Goal: Task Accomplishment & Management: Complete application form

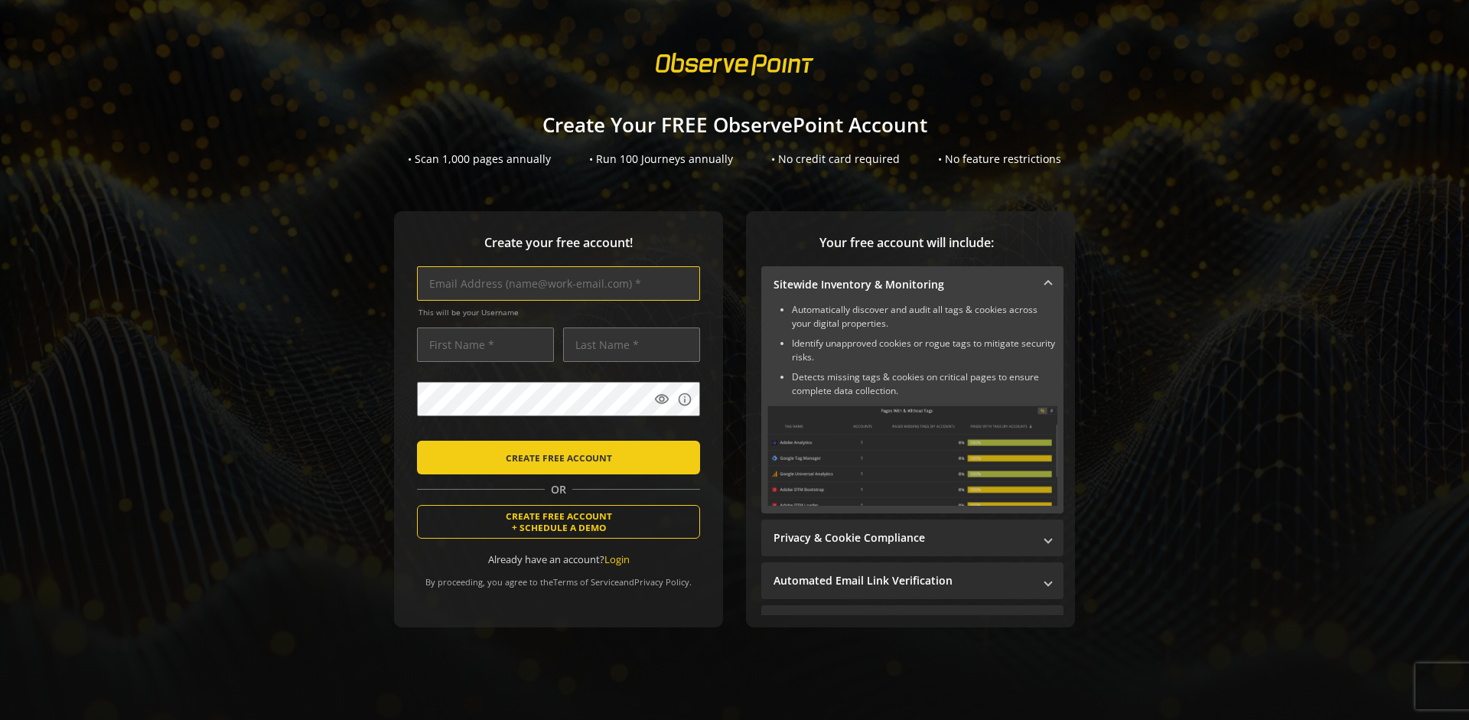
click at [555, 283] on input "text" at bounding box center [558, 283] width 283 height 34
type input "[EMAIL_ADDRESS][DOMAIN_NAME]"
click at [481, 344] on input "text" at bounding box center [485, 344] width 137 height 34
type input "Test"
click at [627, 344] on input "text" at bounding box center [631, 344] width 137 height 34
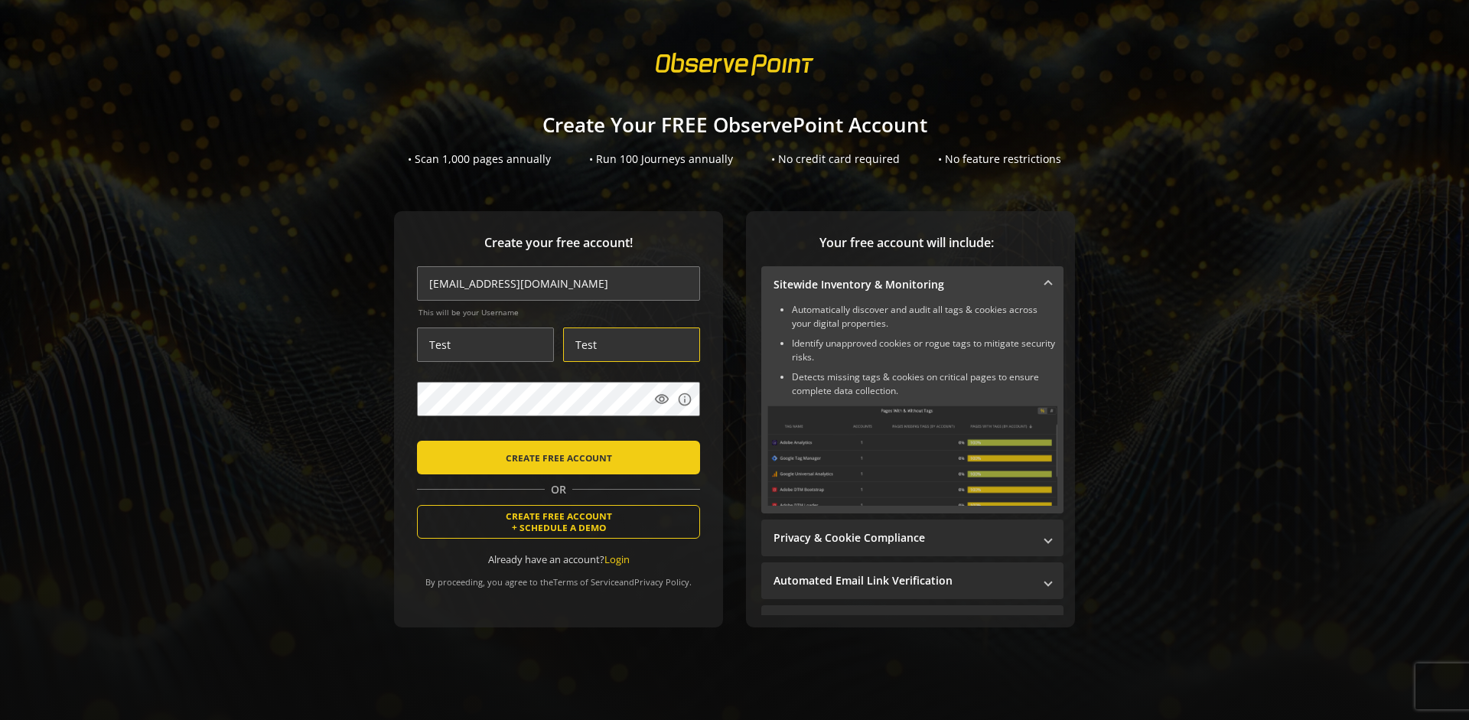
type input "Test"
click at [753, 432] on body "Loading... Create Your FREE ObservePoint Account • Scan 1,000 pages annually • …" at bounding box center [734, 360] width 1469 height 720
click at [555, 457] on span "CREATE FREE ACCOUNT" at bounding box center [559, 458] width 106 height 28
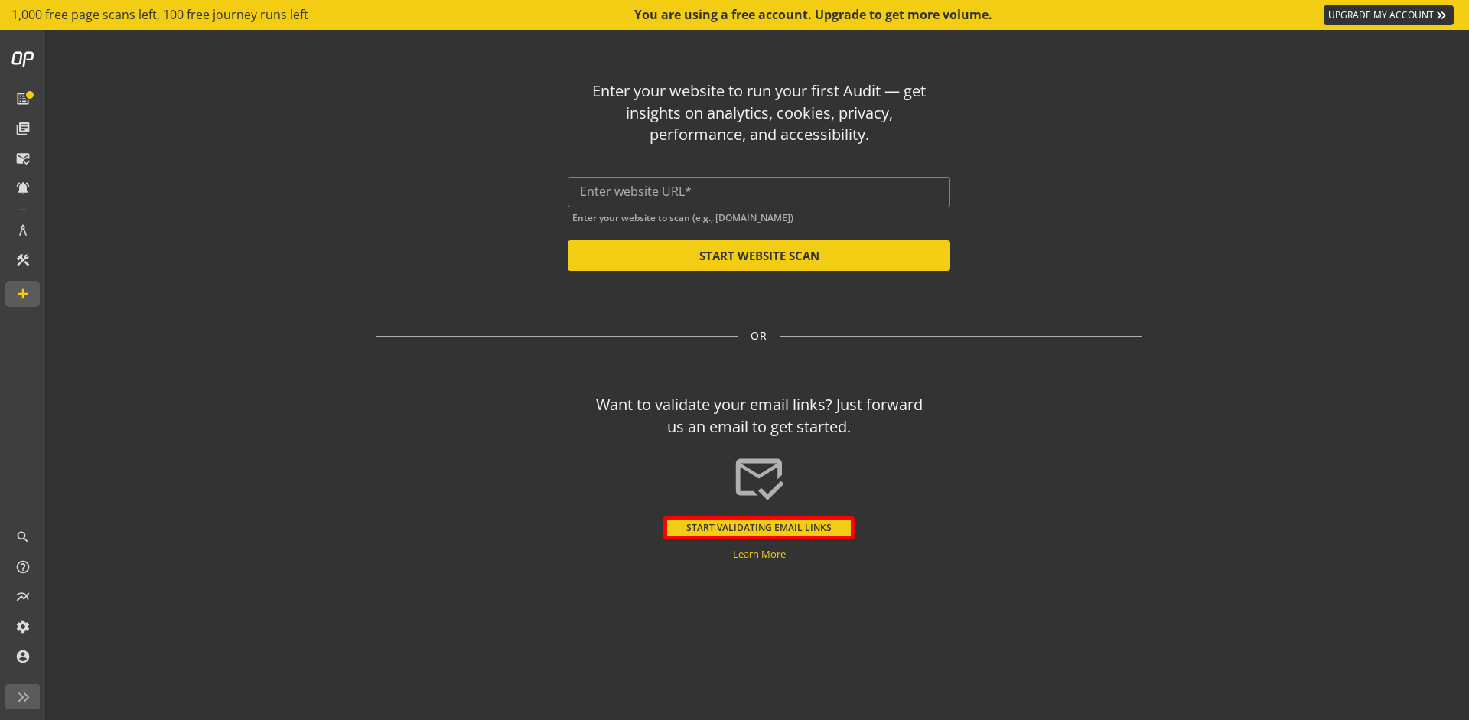
click at [759, 527] on button "START VALIDATING EMAIL LINKS" at bounding box center [758, 527] width 191 height 23
